Goal: Task Accomplishment & Management: Manage account settings

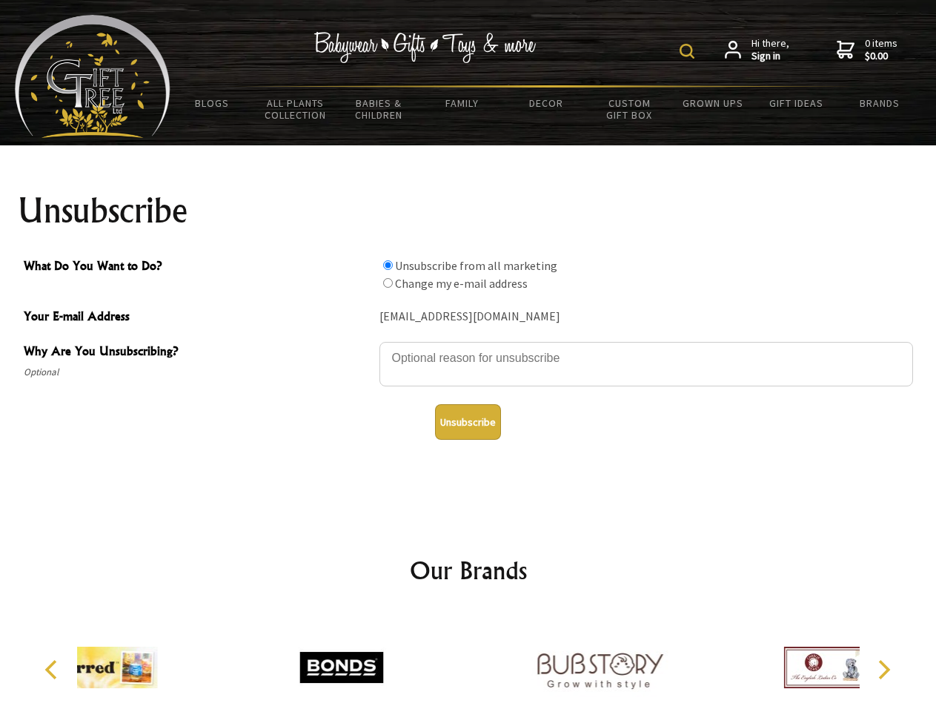
click at [689, 51] on img at bounding box center [687, 51] width 15 height 15
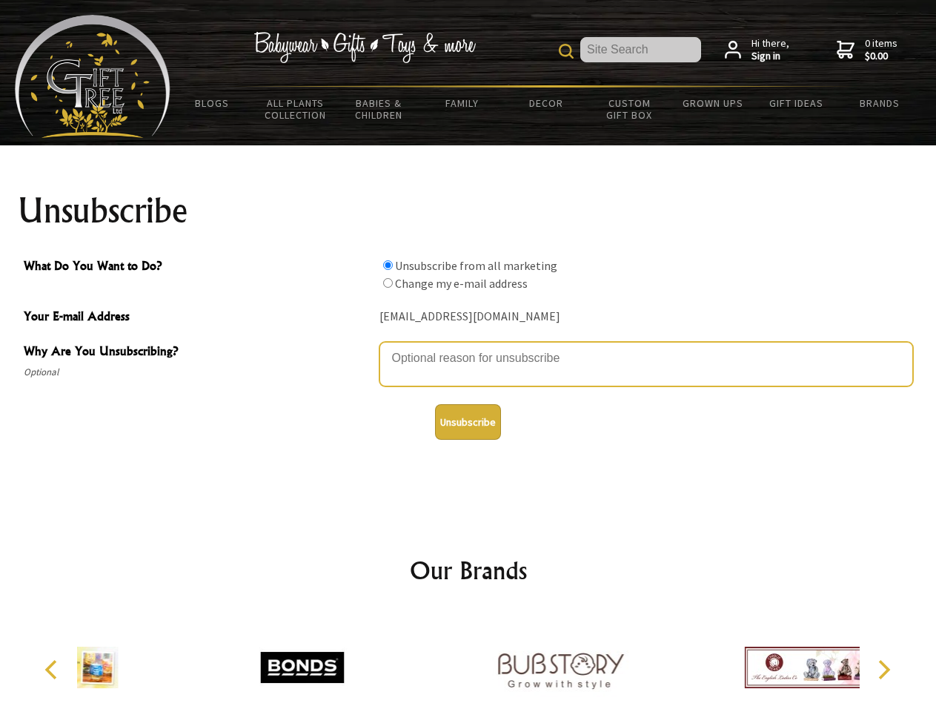
click at [468, 347] on textarea "Why Are You Unsubscribing?" at bounding box center [646, 364] width 534 height 44
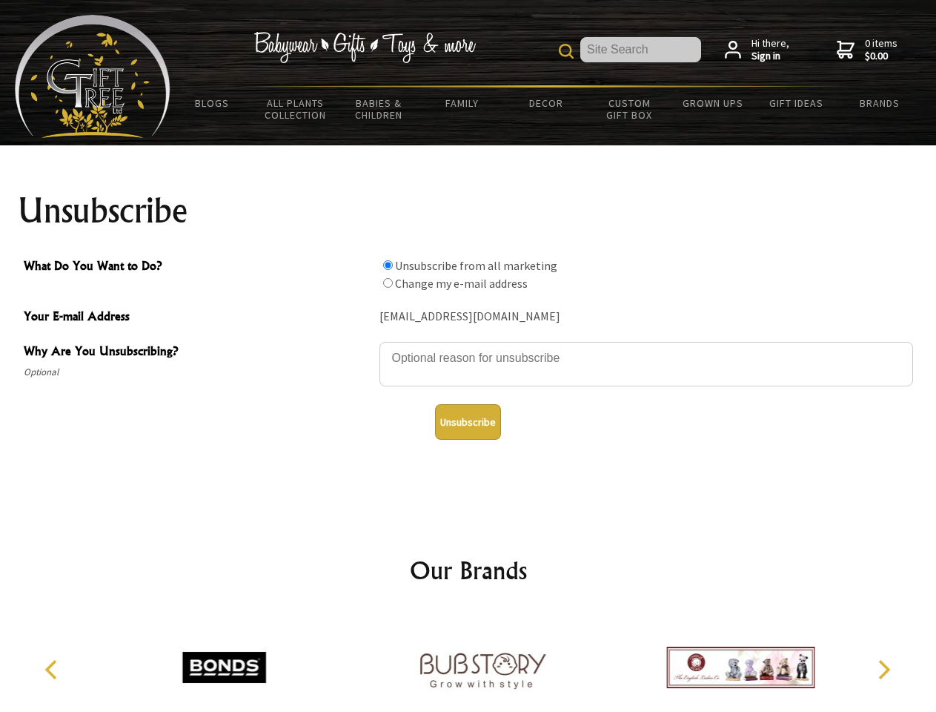
click at [388, 265] on input "What Do You Want to Do?" at bounding box center [388, 265] width 10 height 10
click at [388, 282] on input "What Do You Want to Do?" at bounding box center [388, 283] width 10 height 10
radio input "true"
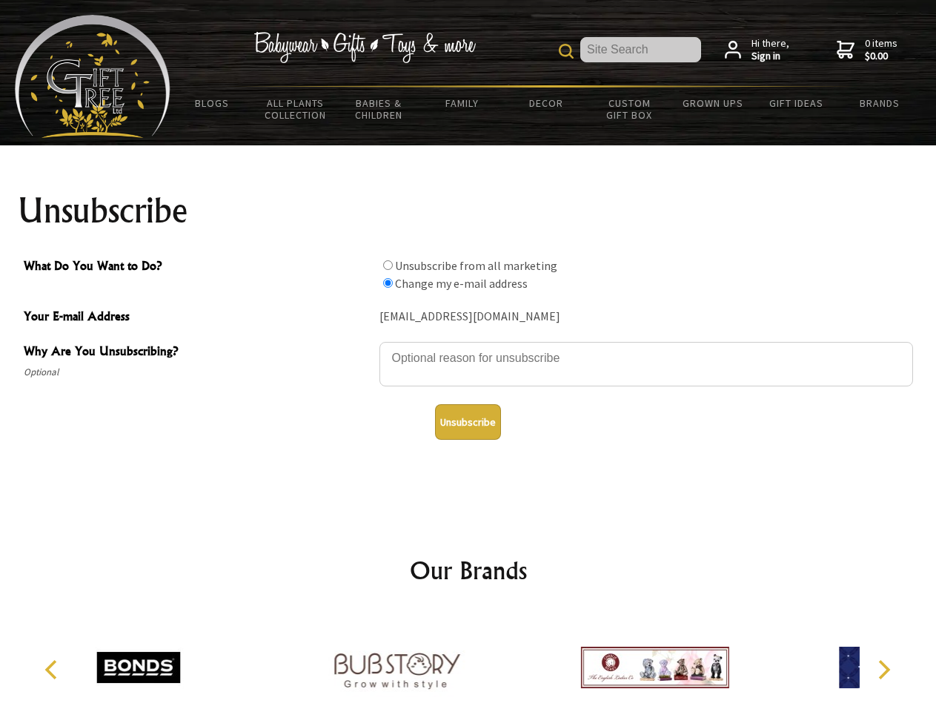
click at [468, 422] on button "Unsubscribe" at bounding box center [468, 422] width 66 height 36
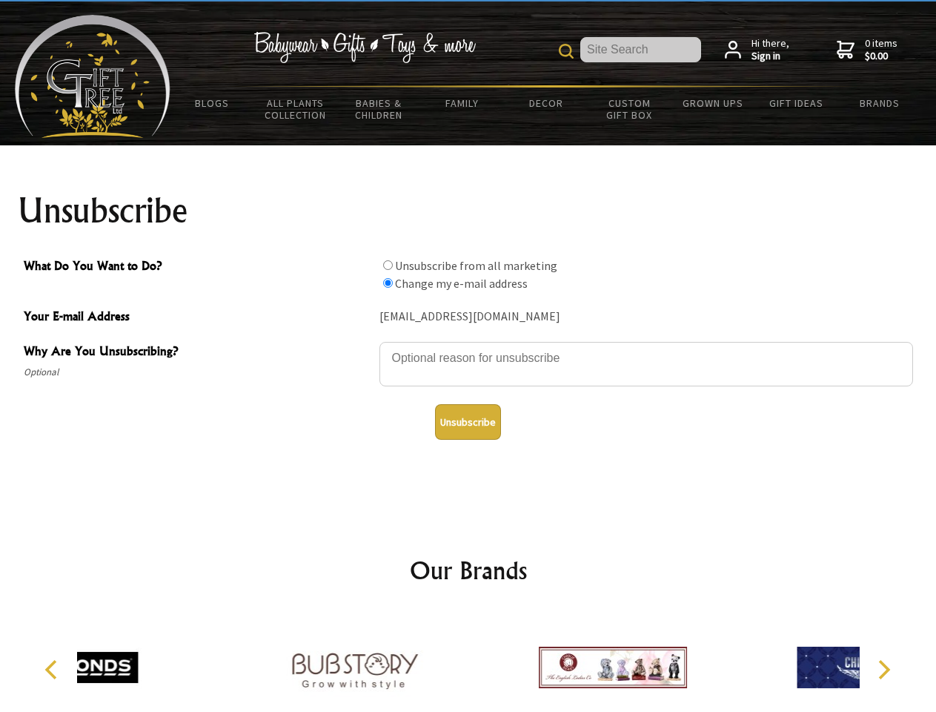
click at [484, 661] on div at bounding box center [613, 669] width 258 height 116
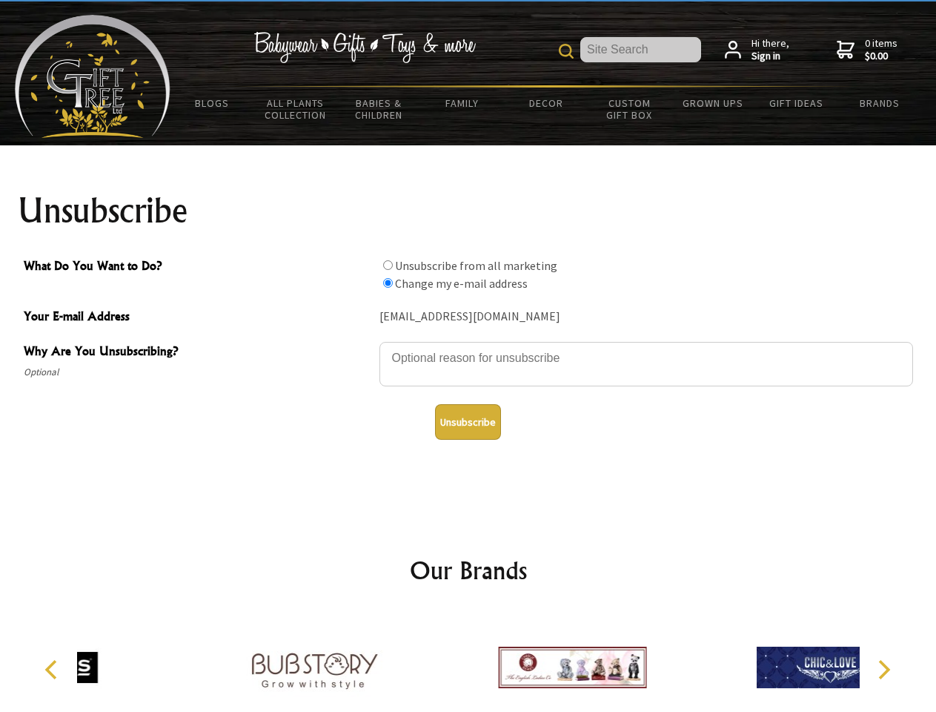
click at [53, 669] on icon "Previous" at bounding box center [52, 669] width 19 height 19
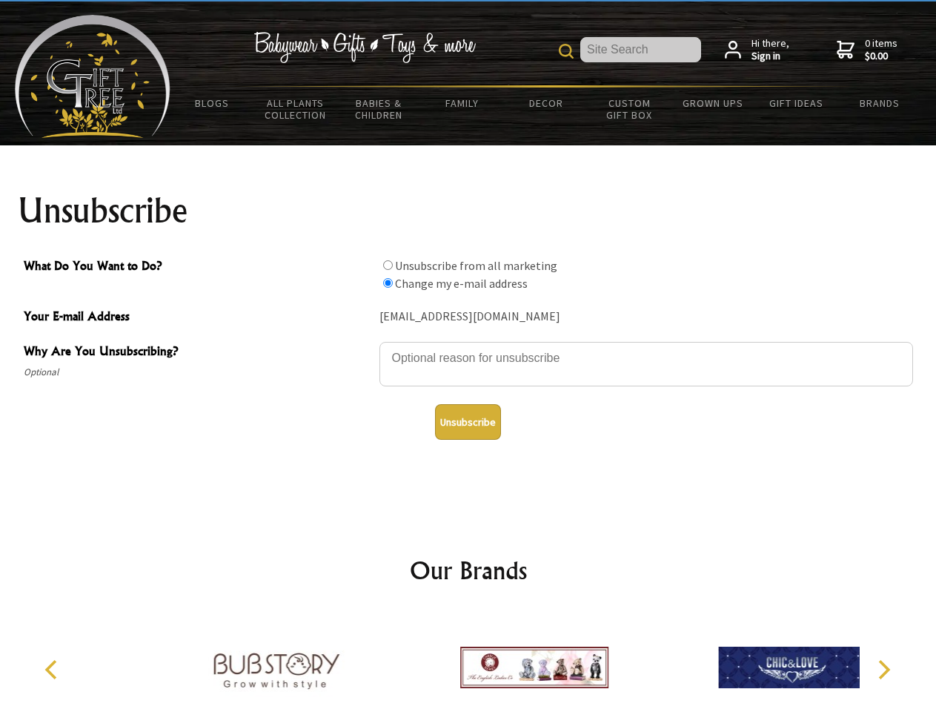
click at [883, 669] on icon "Next" at bounding box center [882, 669] width 19 height 19
